Goal: Find specific page/section

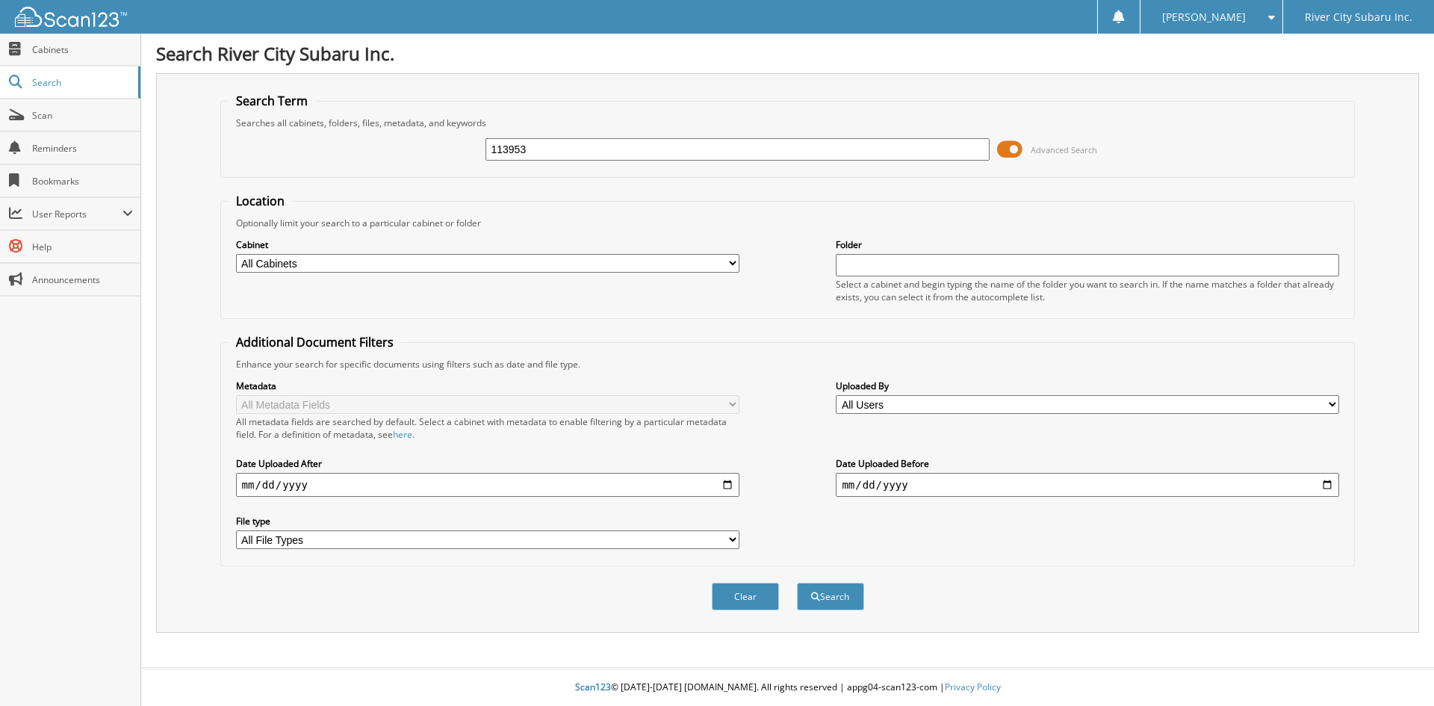
type input "113953"
click at [797, 583] on button "Search" at bounding box center [830, 597] width 67 height 28
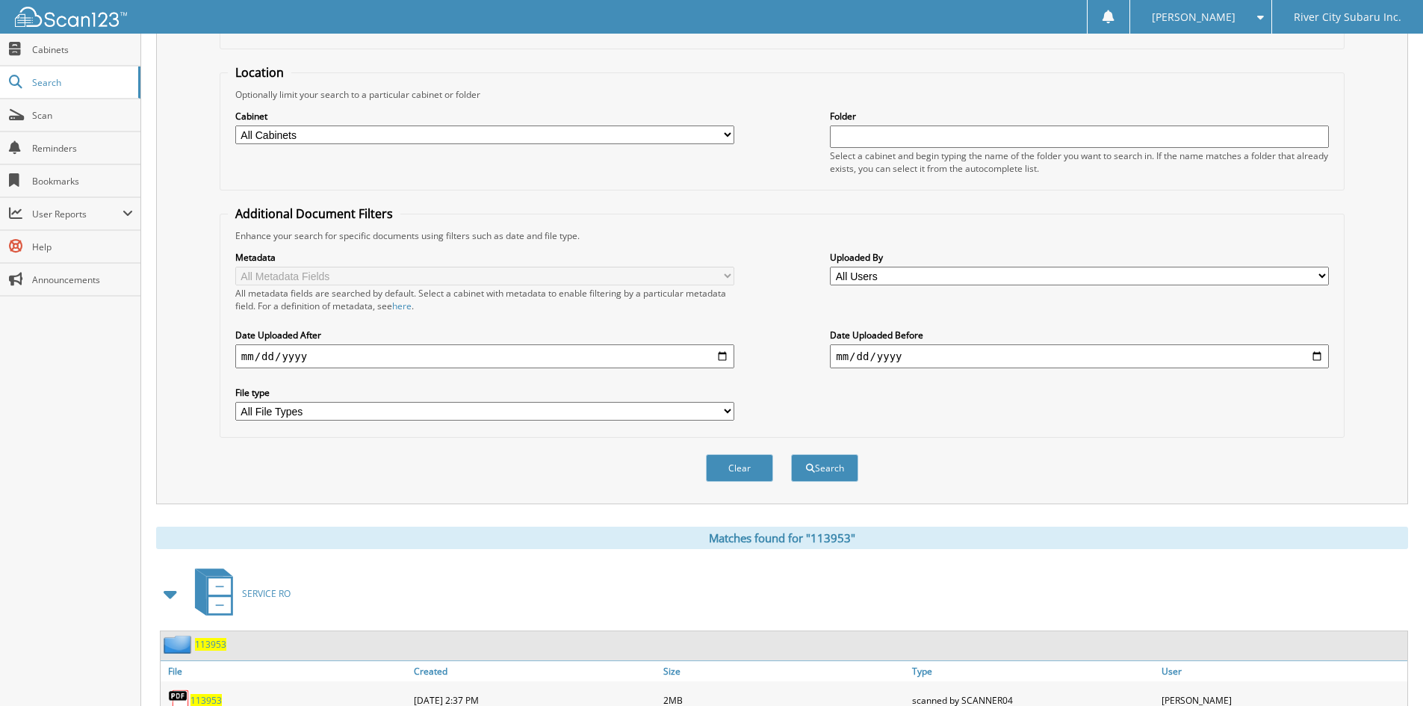
scroll to position [212, 0]
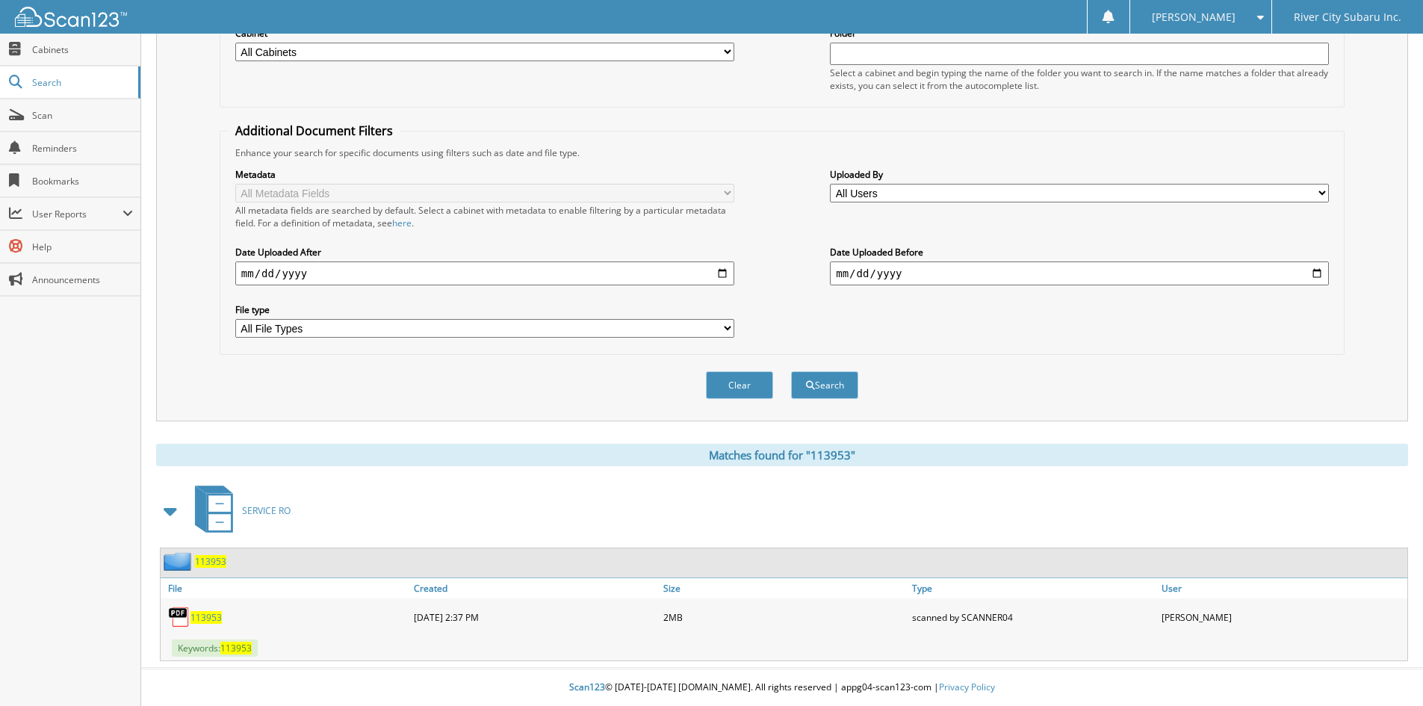
click at [204, 613] on span "113953" at bounding box center [205, 617] width 31 height 13
